Goal: Information Seeking & Learning: Learn about a topic

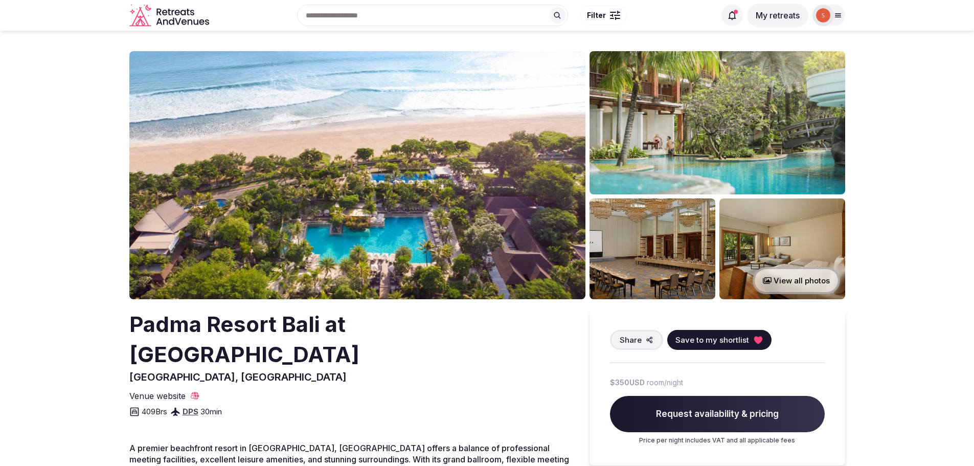
click at [358, 195] on img at bounding box center [357, 175] width 456 height 248
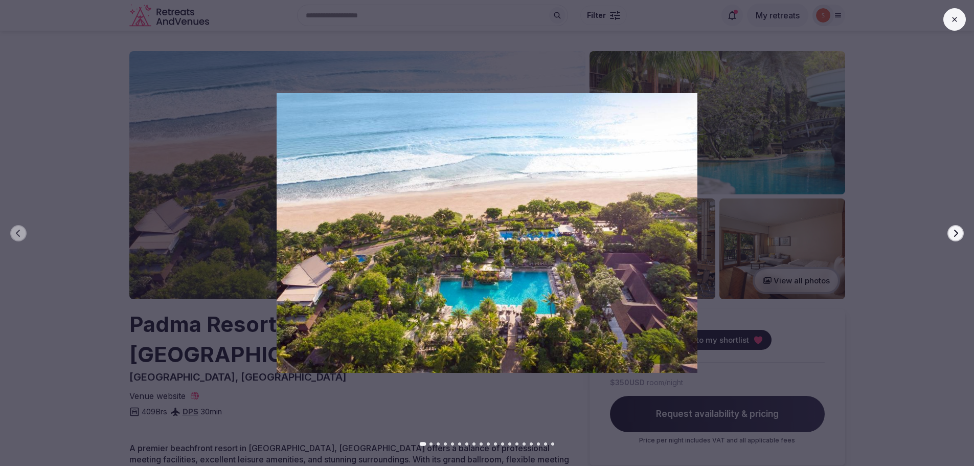
click at [956, 236] on icon "button" at bounding box center [956, 233] width 8 height 8
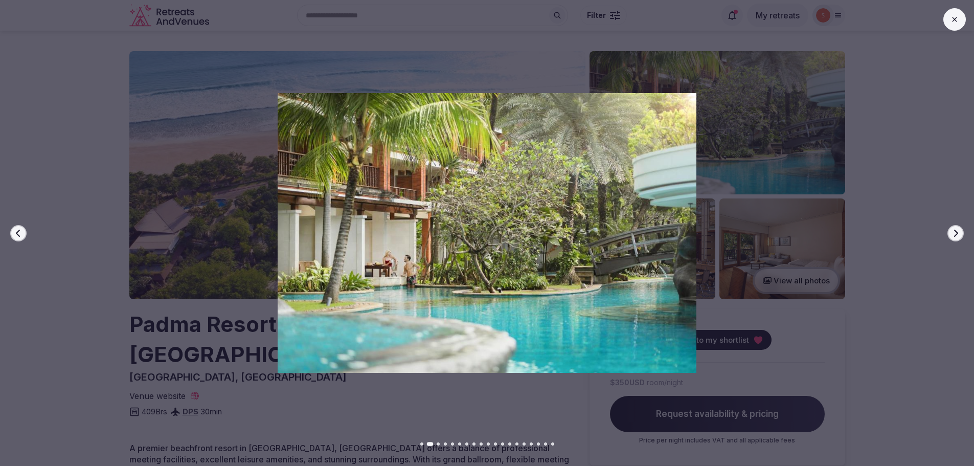
click at [956, 236] on icon "button" at bounding box center [956, 233] width 8 height 8
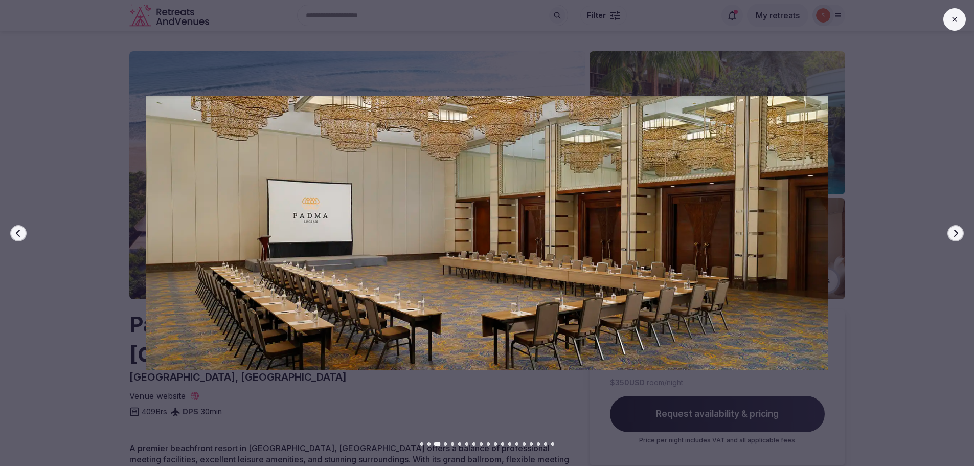
click at [956, 236] on icon "button" at bounding box center [956, 233] width 8 height 8
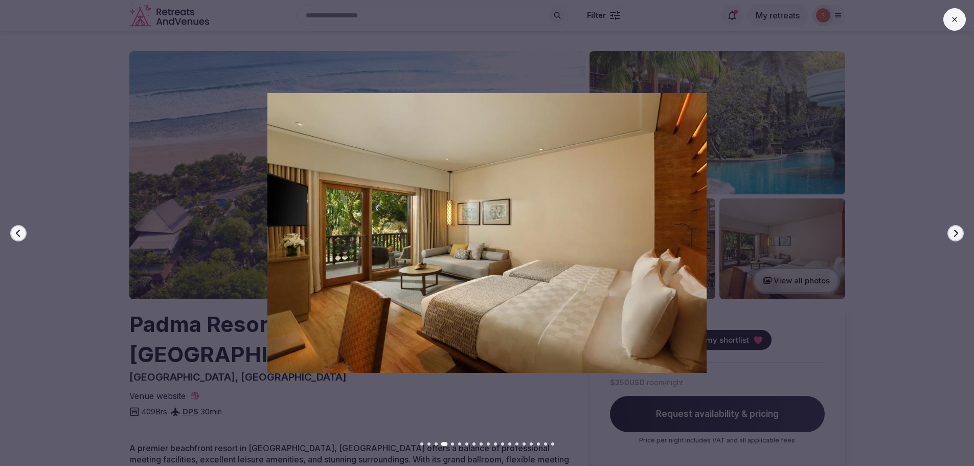
click at [956, 236] on icon "button" at bounding box center [956, 233] width 8 height 8
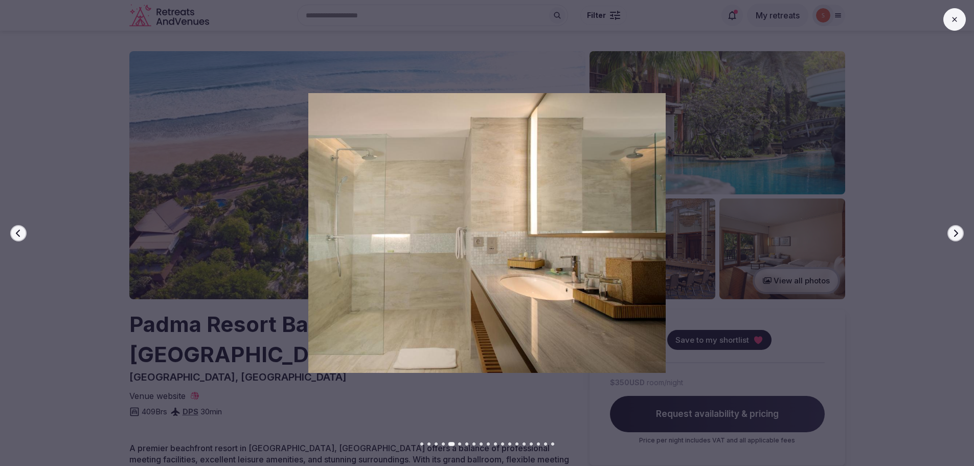
click at [956, 236] on icon "button" at bounding box center [956, 233] width 8 height 8
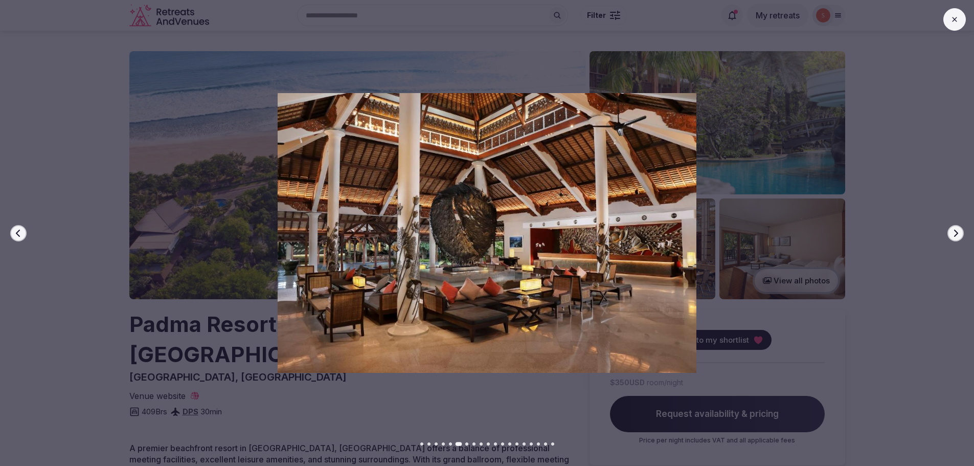
click at [956, 236] on icon "button" at bounding box center [956, 233] width 8 height 8
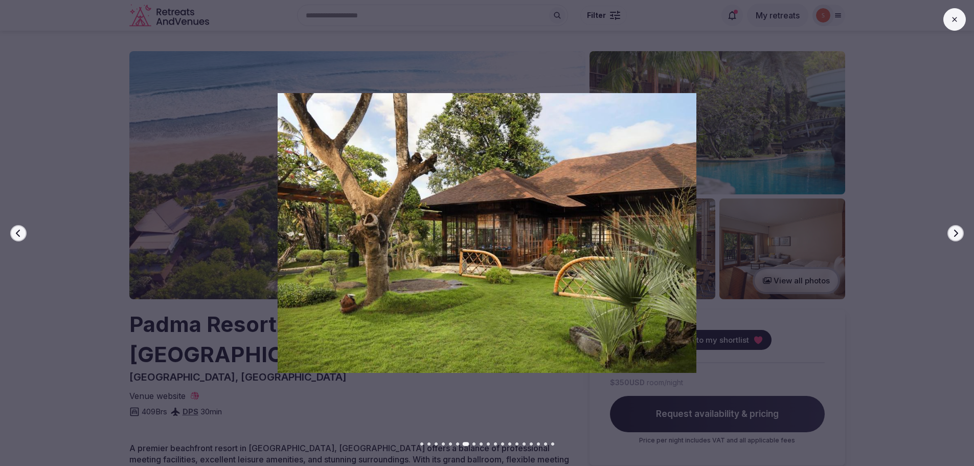
click at [956, 236] on icon "button" at bounding box center [956, 233] width 8 height 8
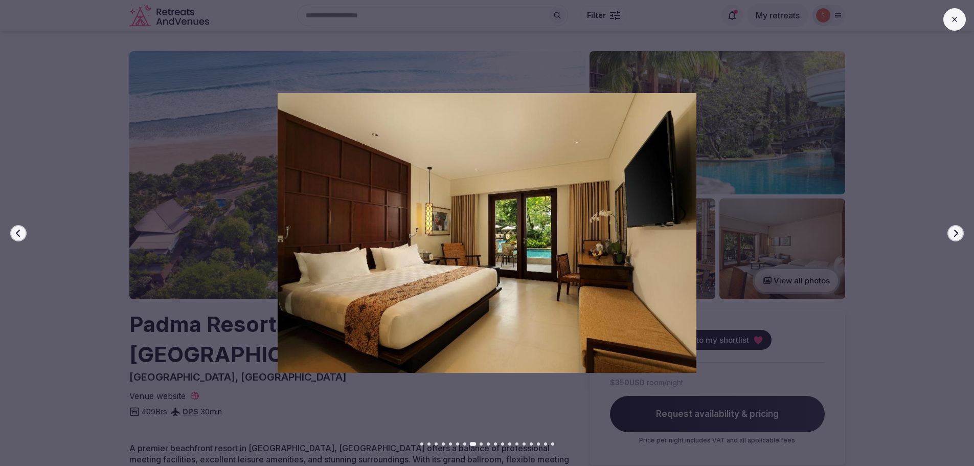
click at [956, 236] on icon "button" at bounding box center [956, 233] width 8 height 8
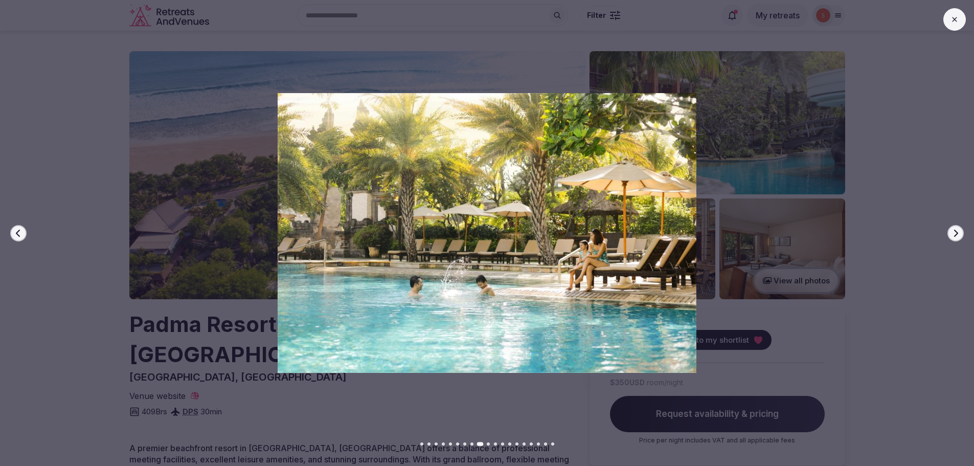
click at [956, 236] on icon "button" at bounding box center [956, 233] width 8 height 8
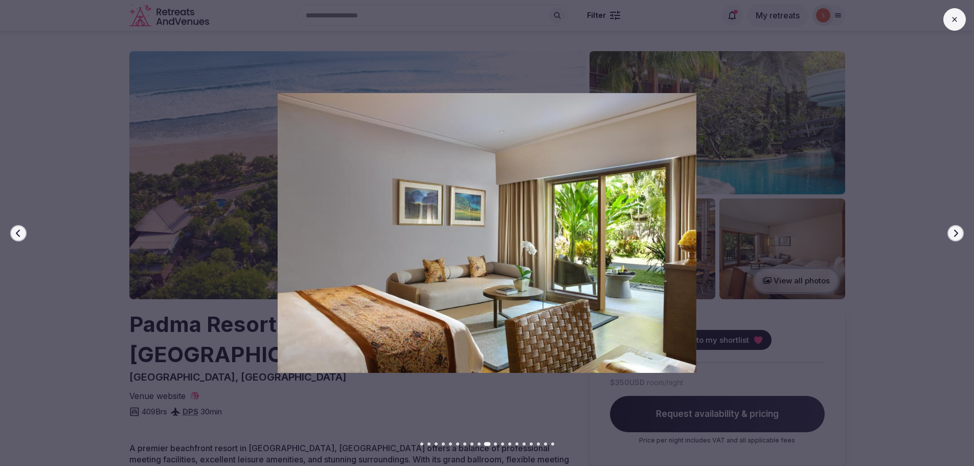
click at [956, 236] on icon "button" at bounding box center [956, 233] width 8 height 8
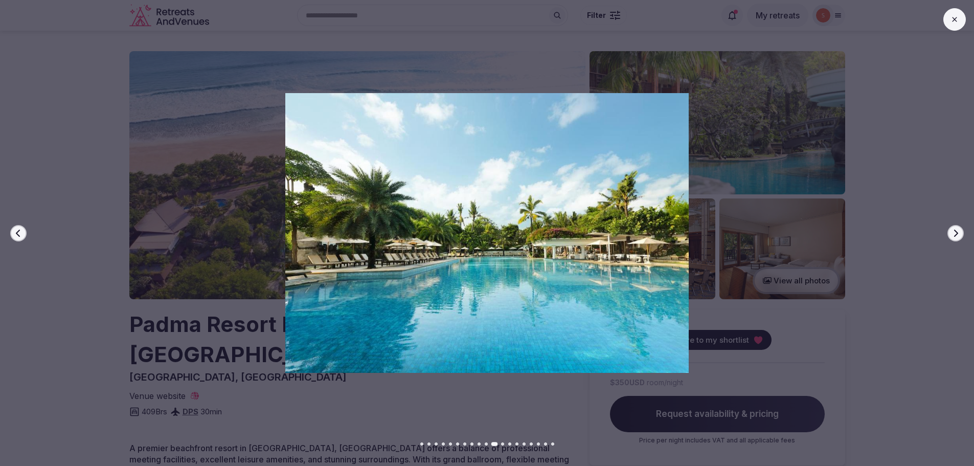
click at [956, 236] on icon "button" at bounding box center [956, 233] width 8 height 8
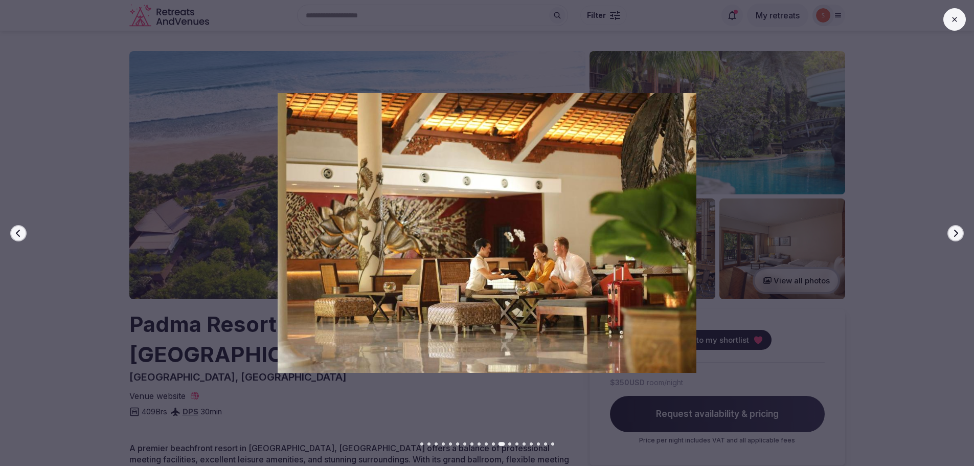
click at [956, 236] on icon "button" at bounding box center [956, 233] width 8 height 8
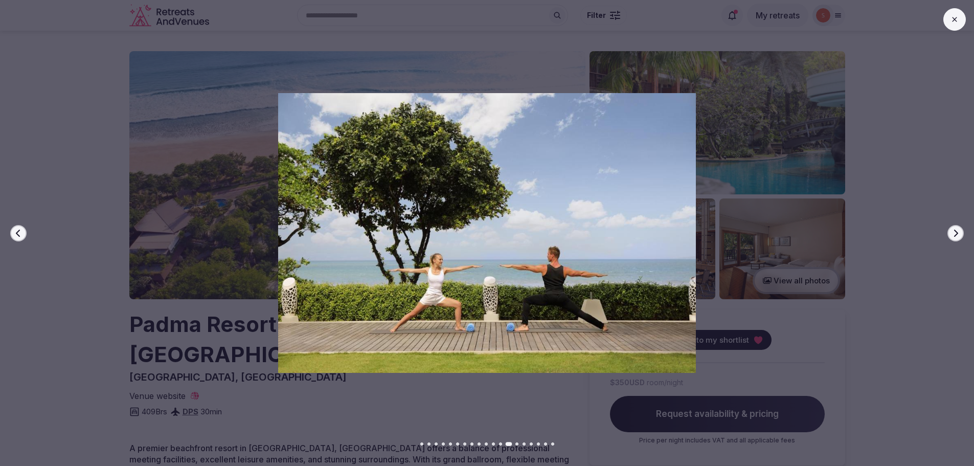
click at [956, 236] on icon "button" at bounding box center [956, 233] width 8 height 8
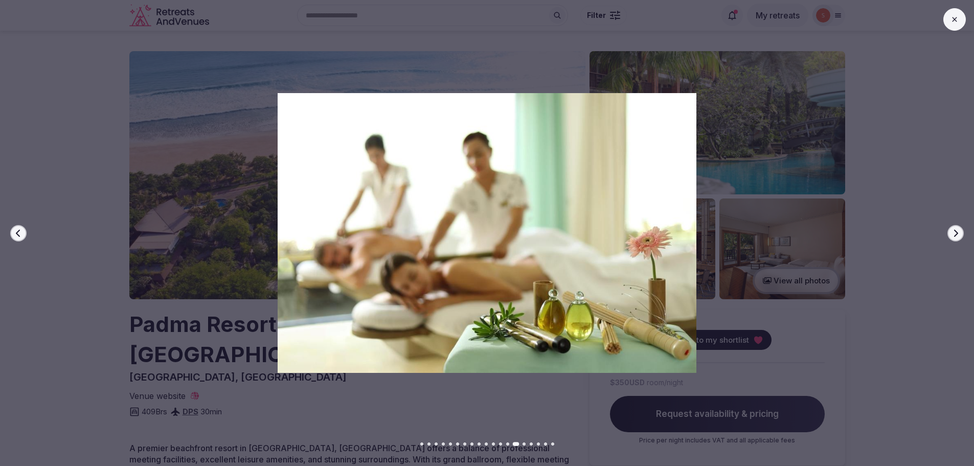
click at [956, 236] on icon "button" at bounding box center [956, 233] width 8 height 8
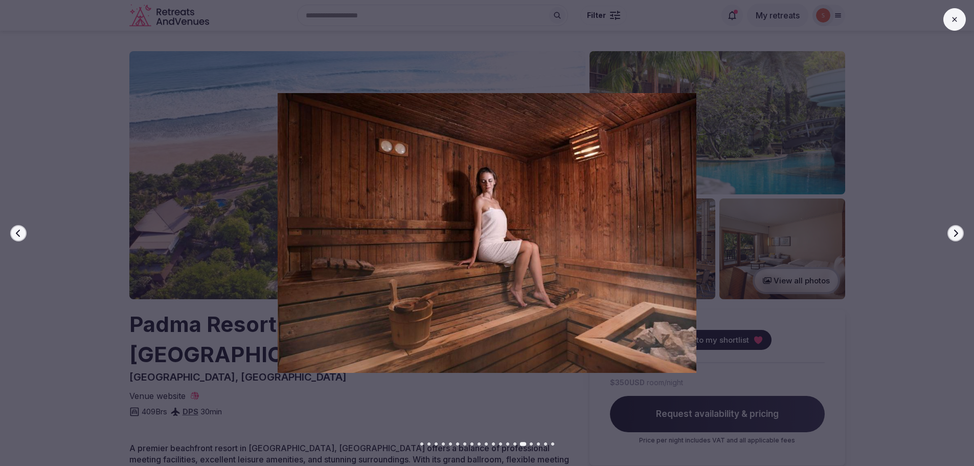
click at [956, 236] on icon "button" at bounding box center [956, 233] width 8 height 8
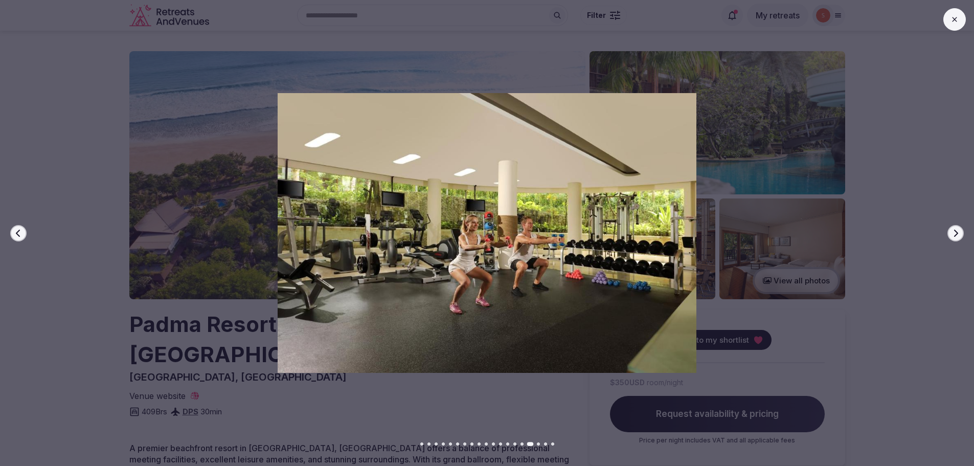
click at [956, 236] on icon "button" at bounding box center [956, 233] width 8 height 8
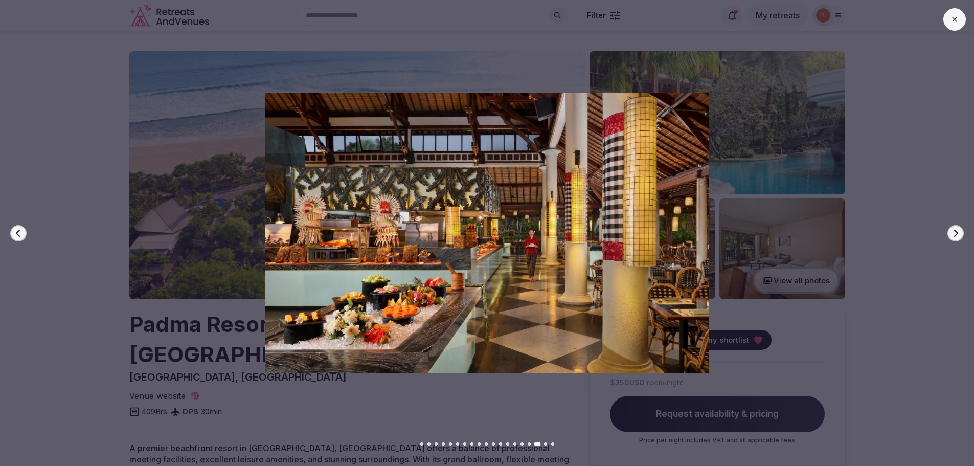
click at [956, 236] on icon "button" at bounding box center [956, 233] width 8 height 8
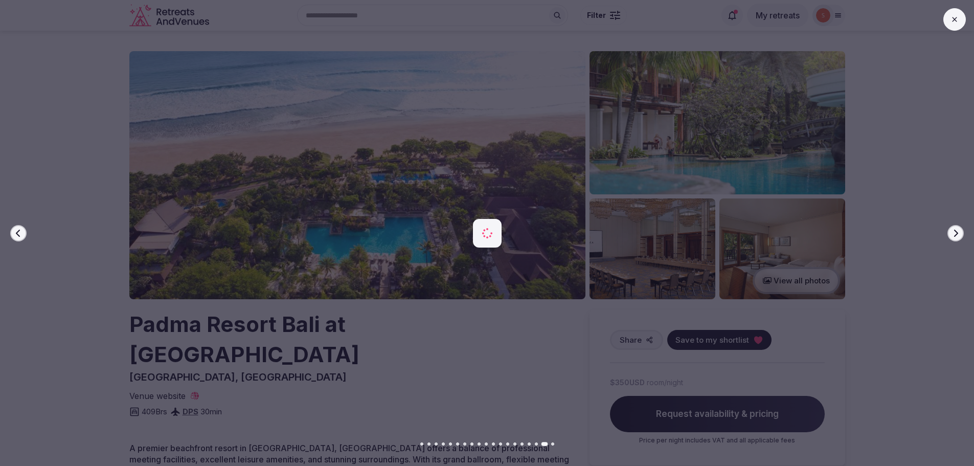
click at [956, 236] on icon "button" at bounding box center [956, 233] width 8 height 8
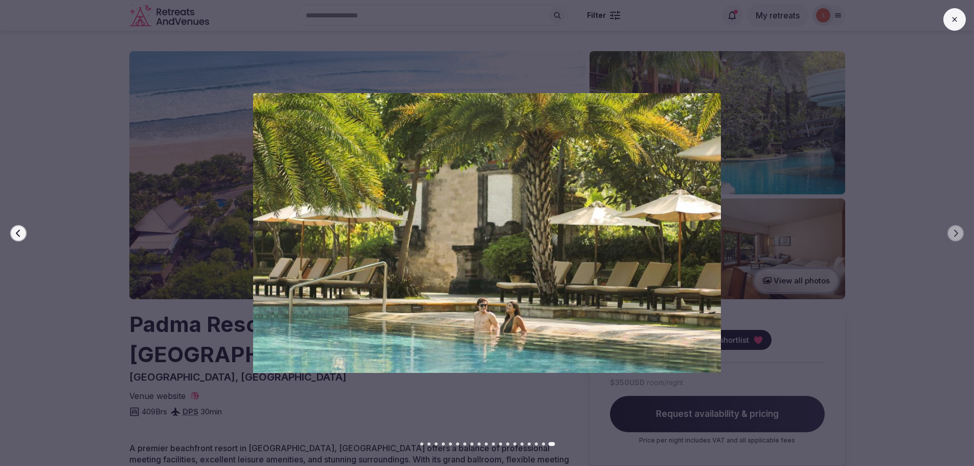
click at [951, 26] on button at bounding box center [955, 19] width 23 height 23
